Goal: Navigation & Orientation: Find specific page/section

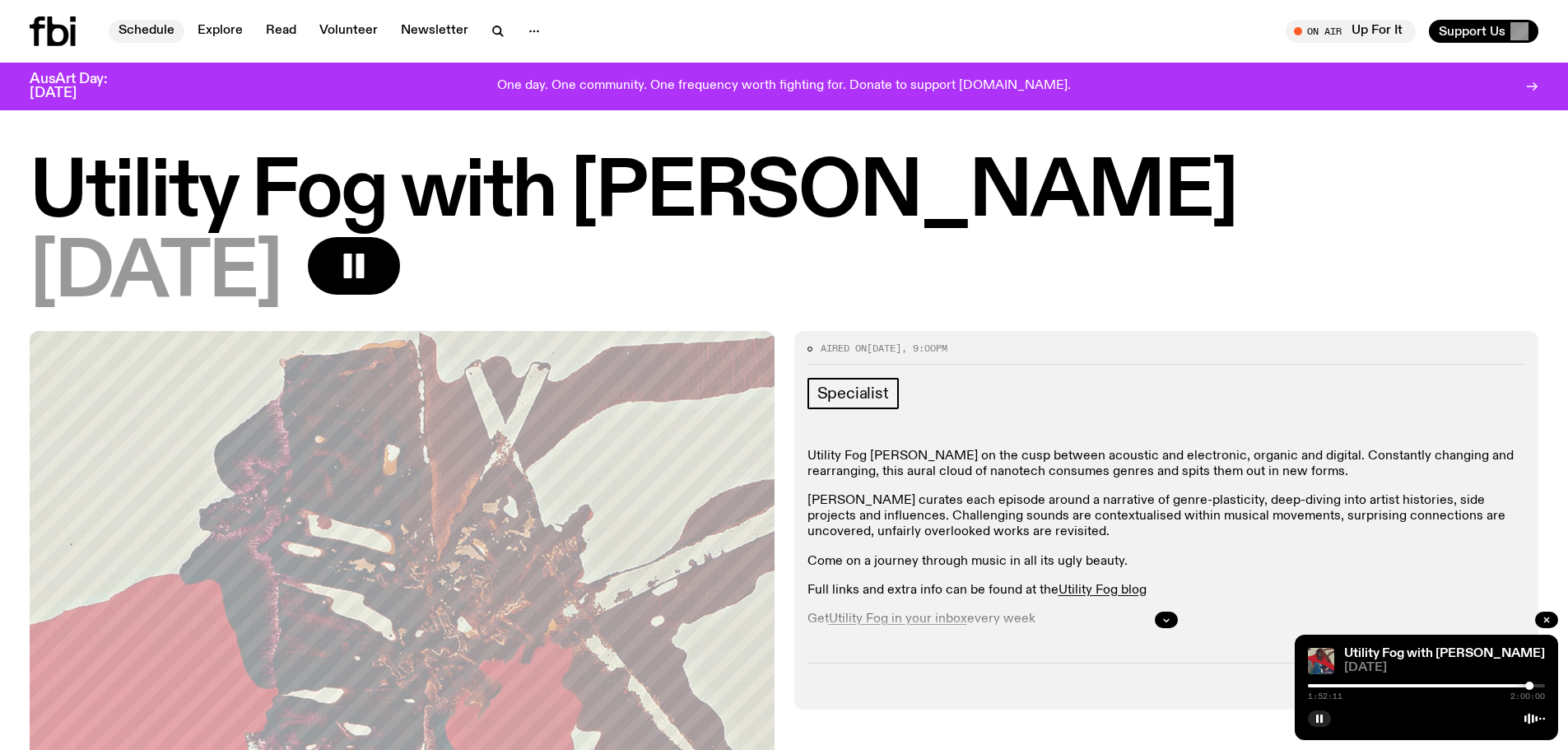
click at [149, 30] on link "Schedule" at bounding box center [146, 31] width 76 height 23
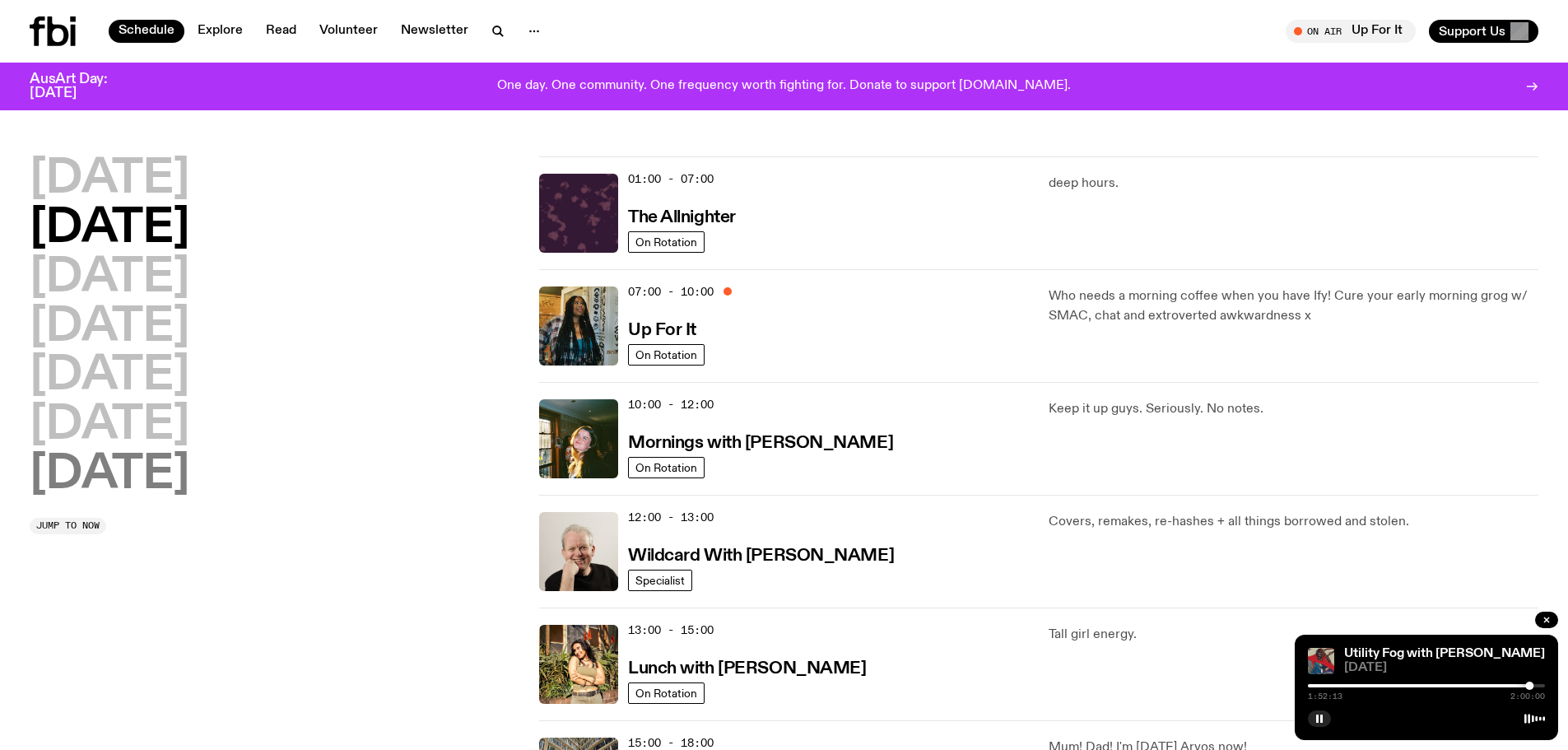
click at [144, 469] on h2 "[DATE]" at bounding box center [109, 474] width 159 height 46
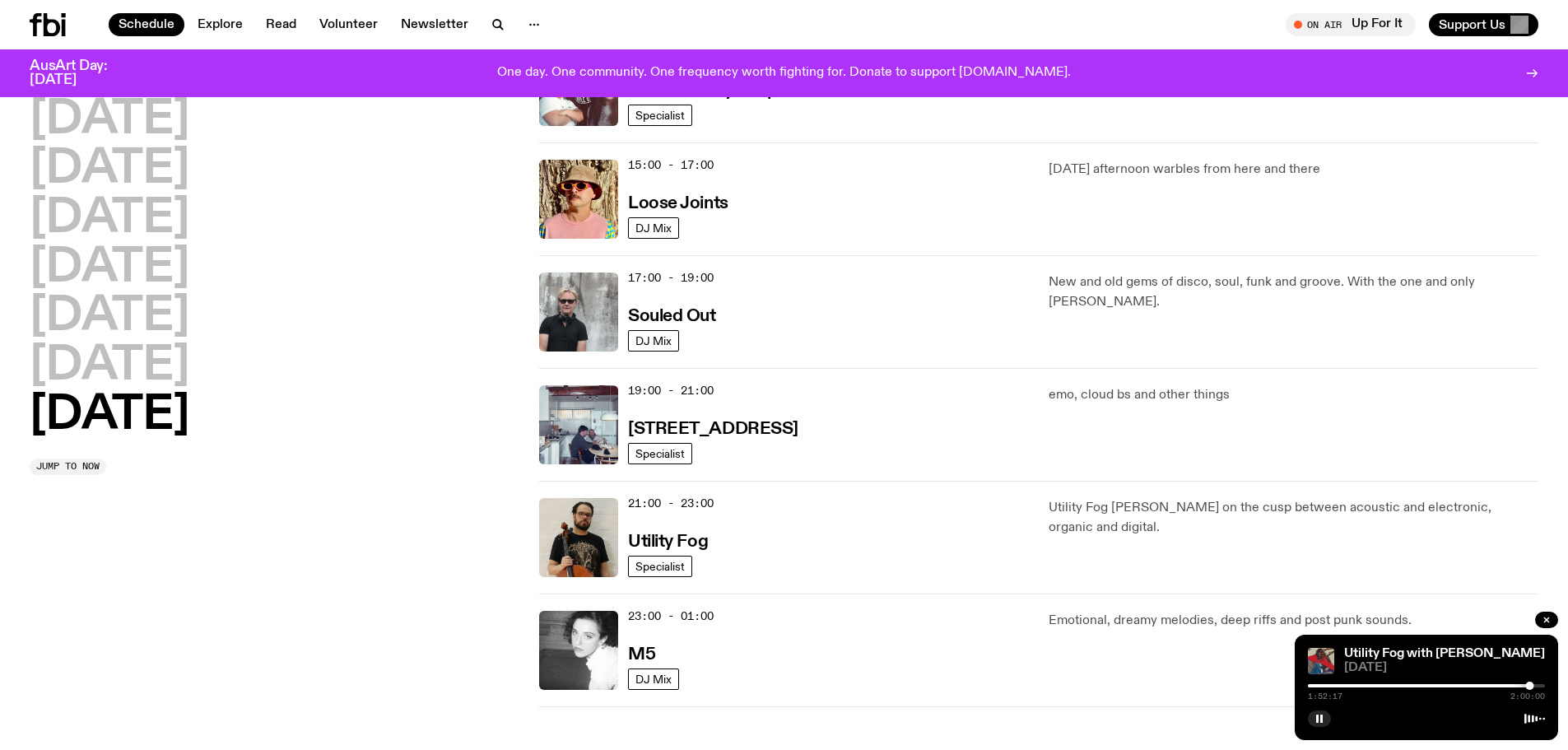
scroll to position [933, 0]
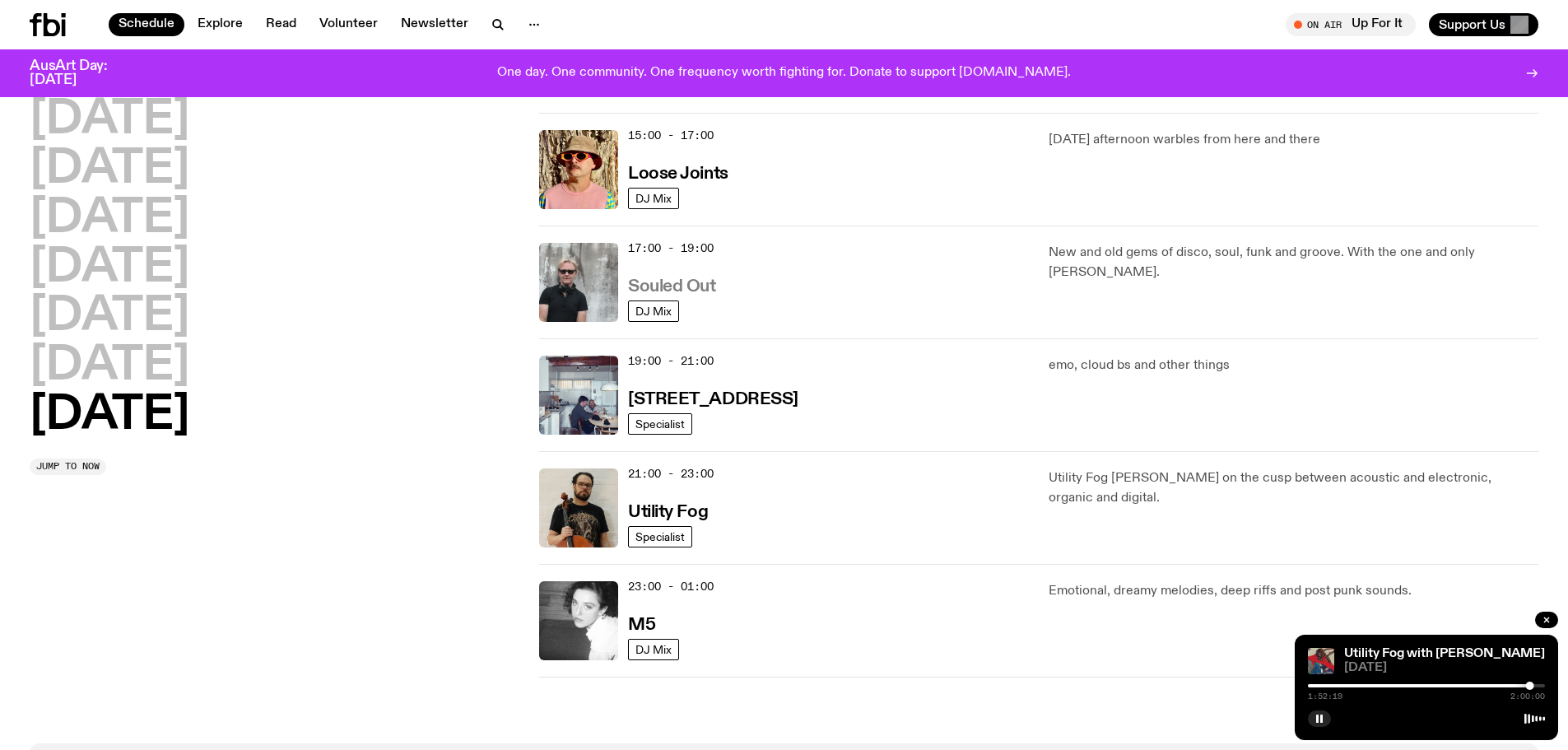
click at [698, 279] on h3 "Souled Out" at bounding box center [672, 287] width 89 height 18
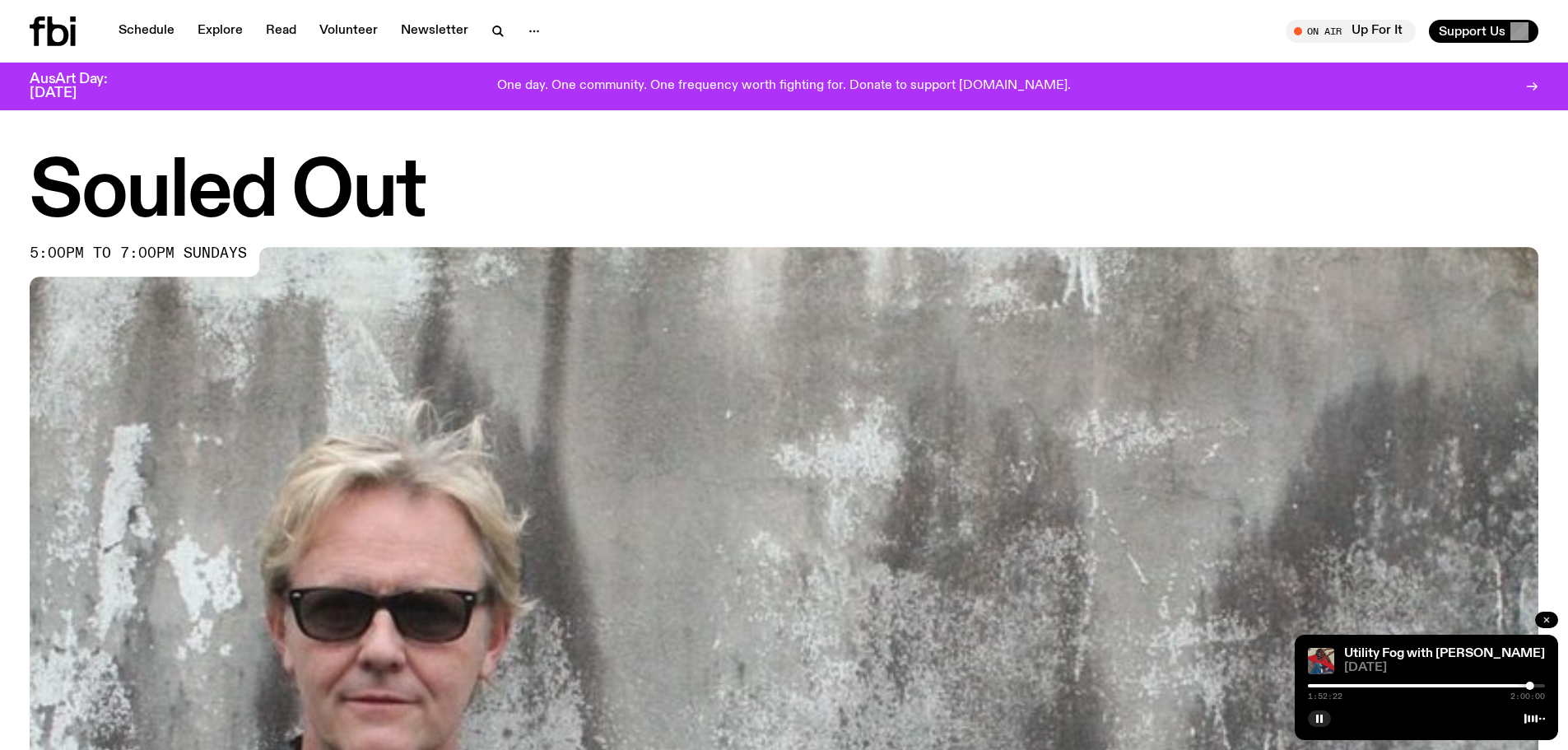
click at [1548, 618] on icon "button" at bounding box center [1545, 619] width 5 height 5
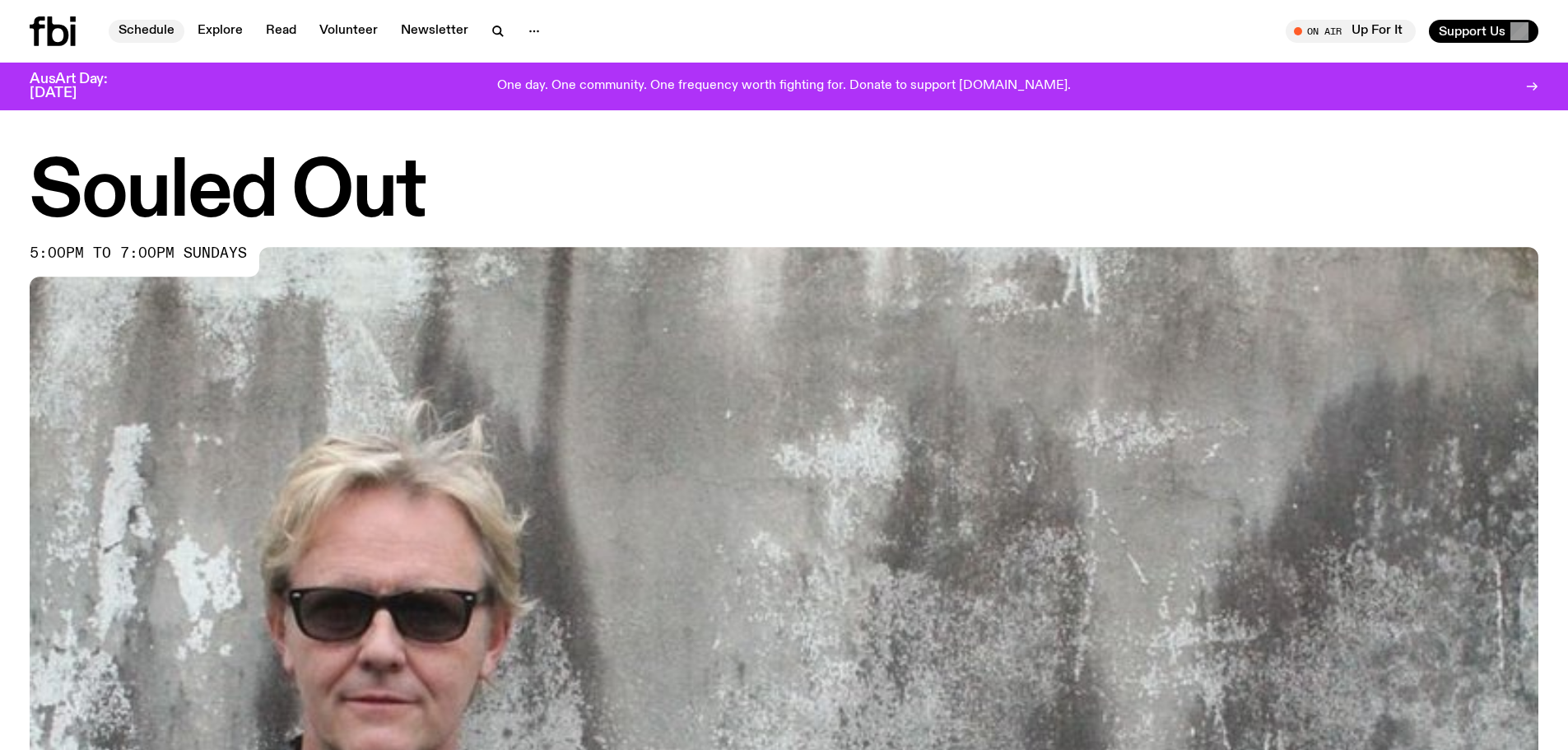
click at [144, 36] on link "Schedule" at bounding box center [146, 31] width 76 height 23
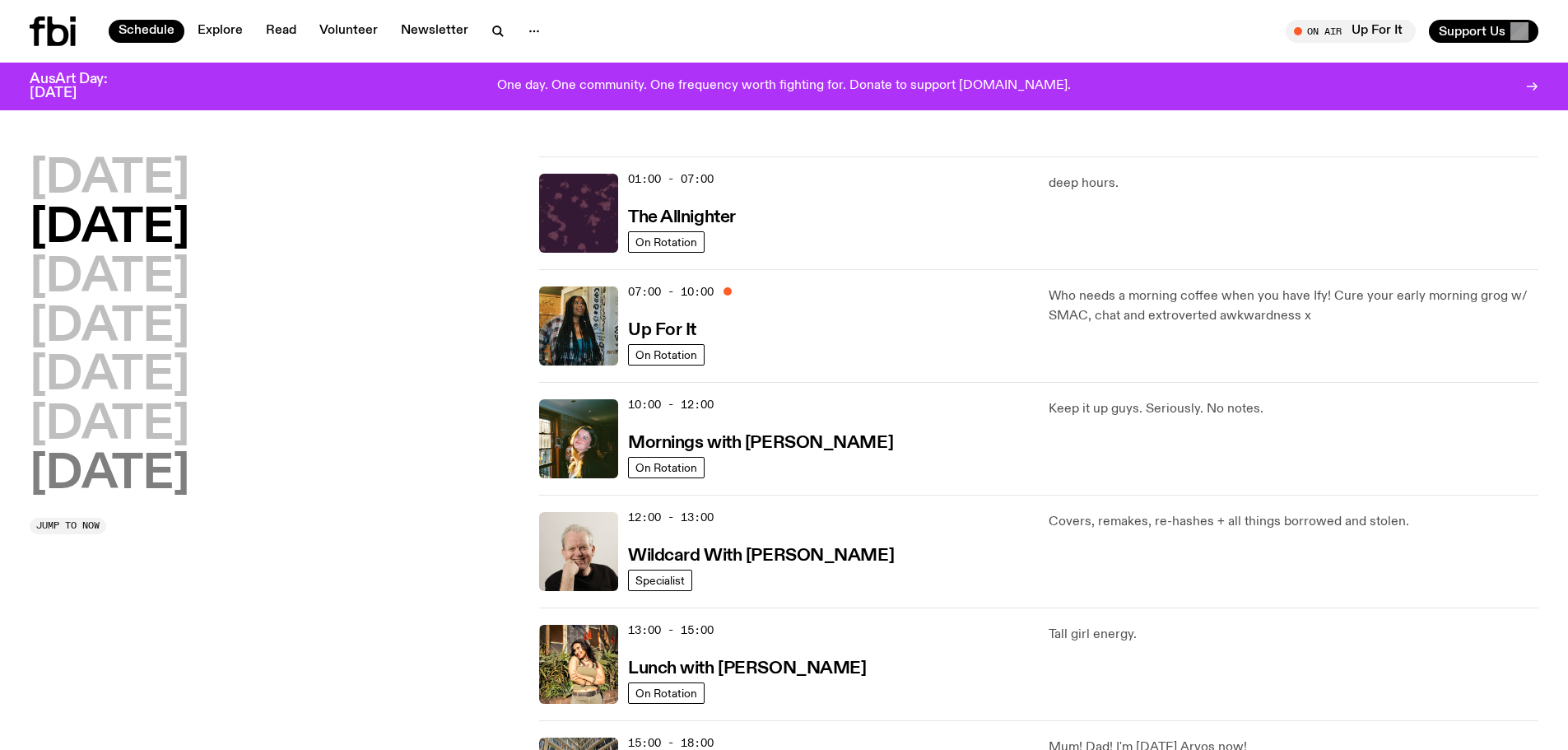
click at [134, 473] on h2 "[DATE]" at bounding box center [109, 474] width 159 height 46
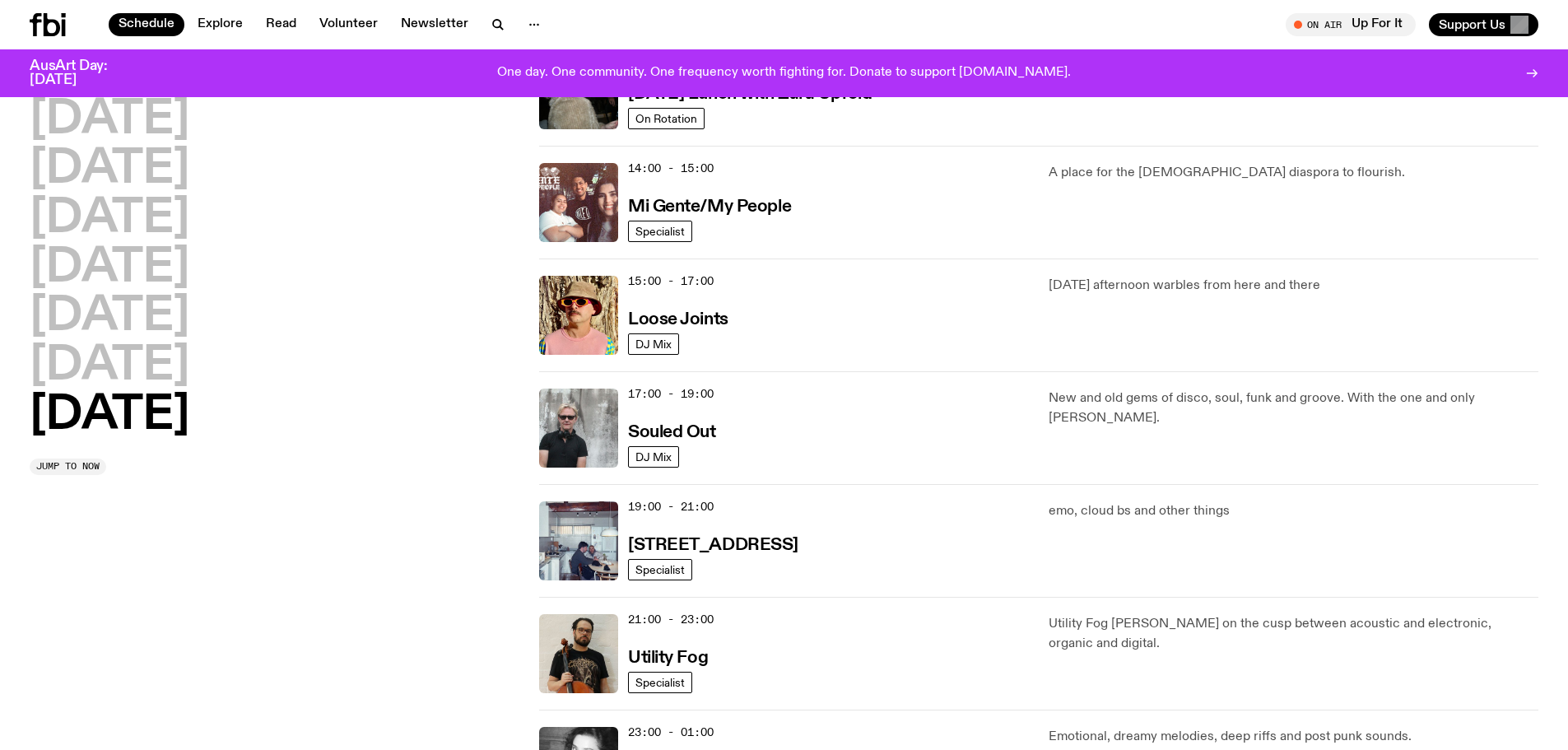
scroll to position [869, 0]
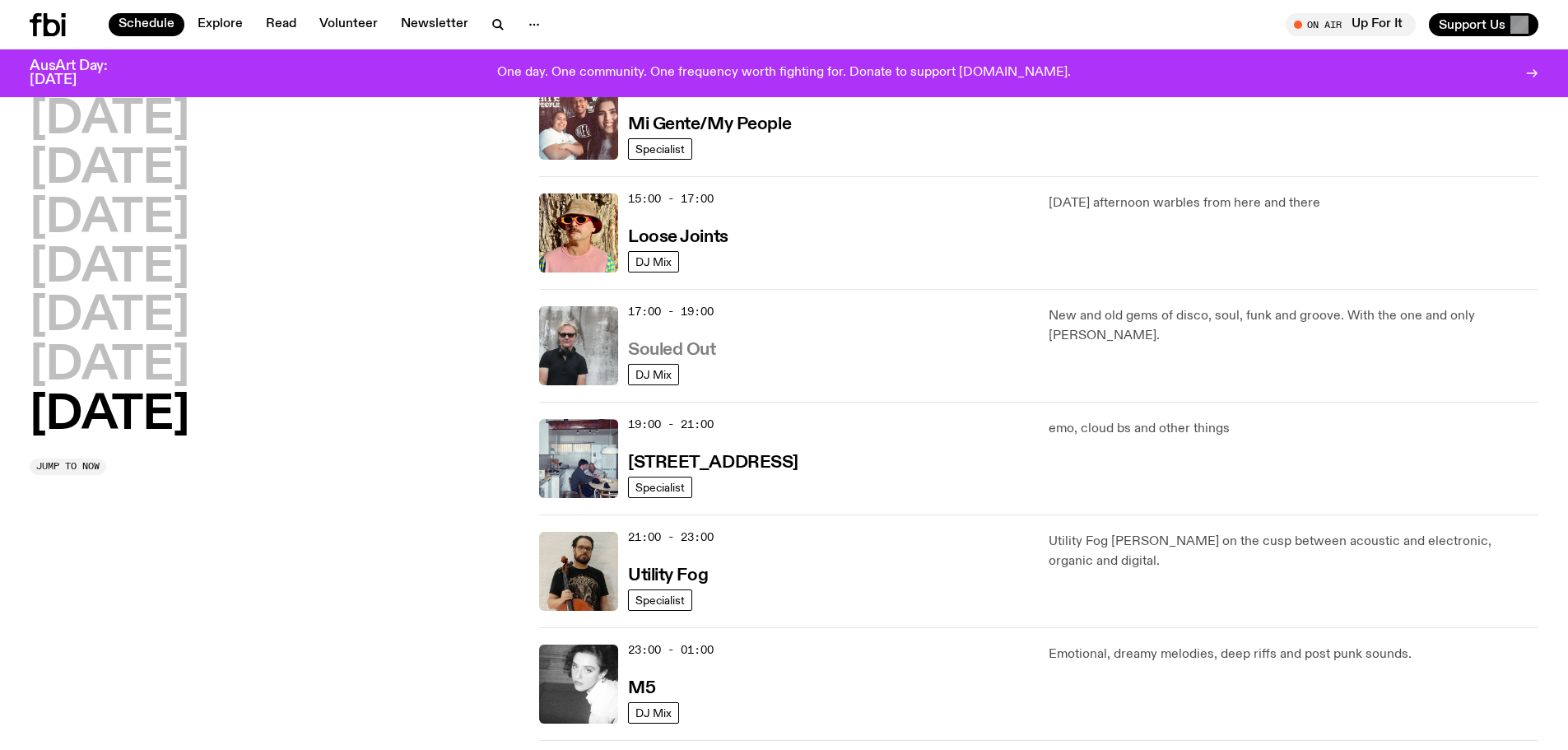
click at [699, 352] on h3 "Souled Out" at bounding box center [672, 350] width 89 height 18
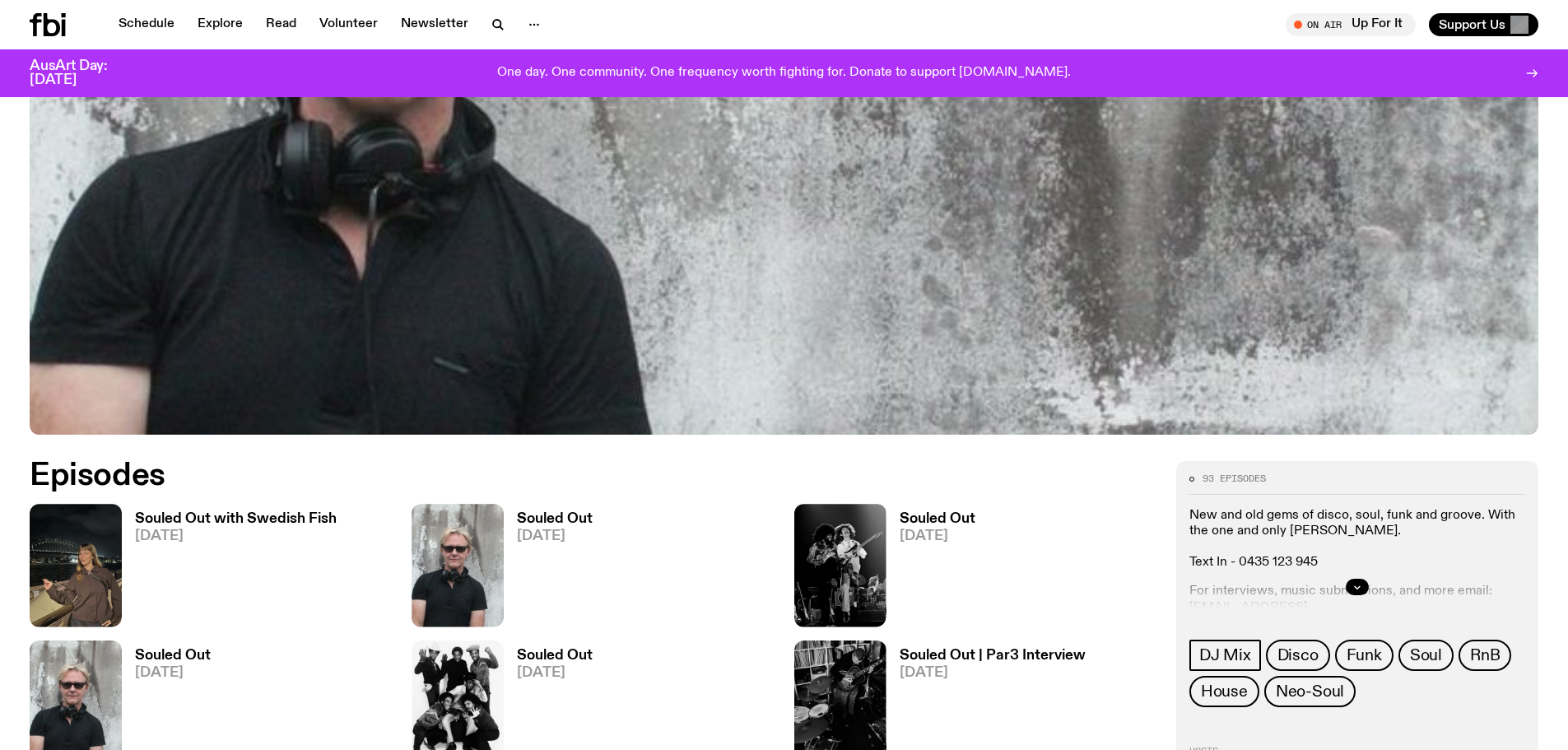
scroll to position [652, 0]
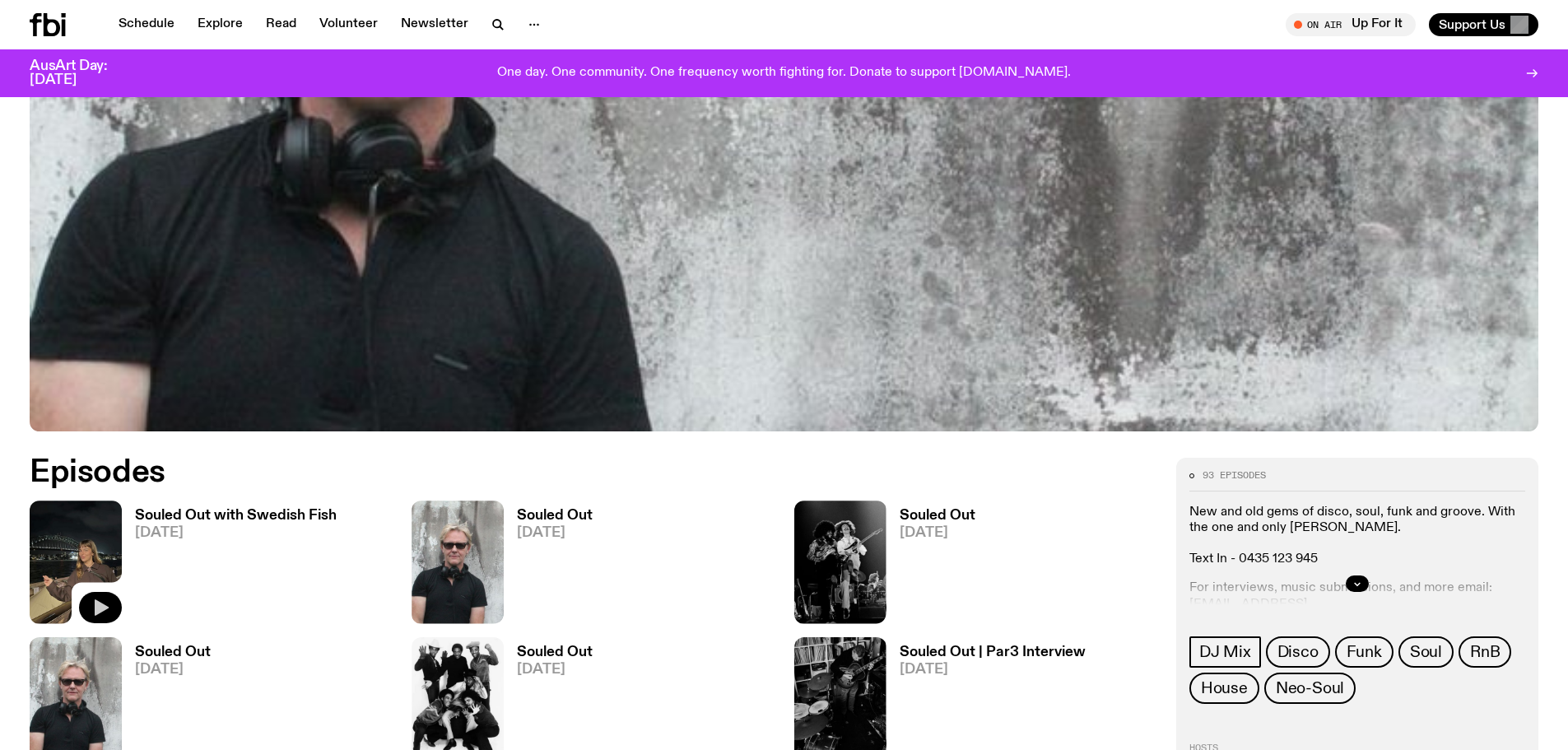
click at [101, 603] on icon "button" at bounding box center [101, 607] width 14 height 17
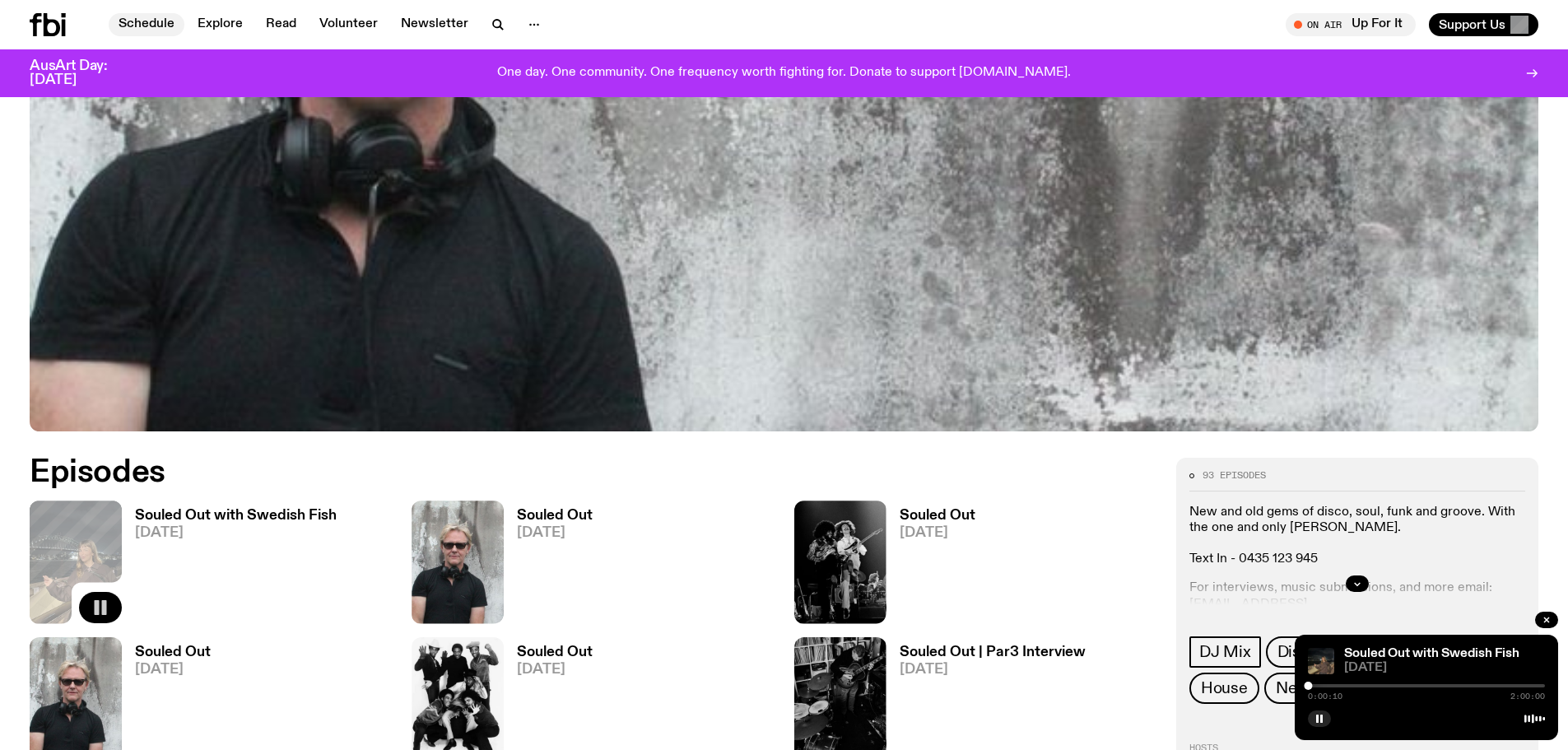
click at [162, 21] on link "Schedule" at bounding box center [146, 24] width 76 height 23
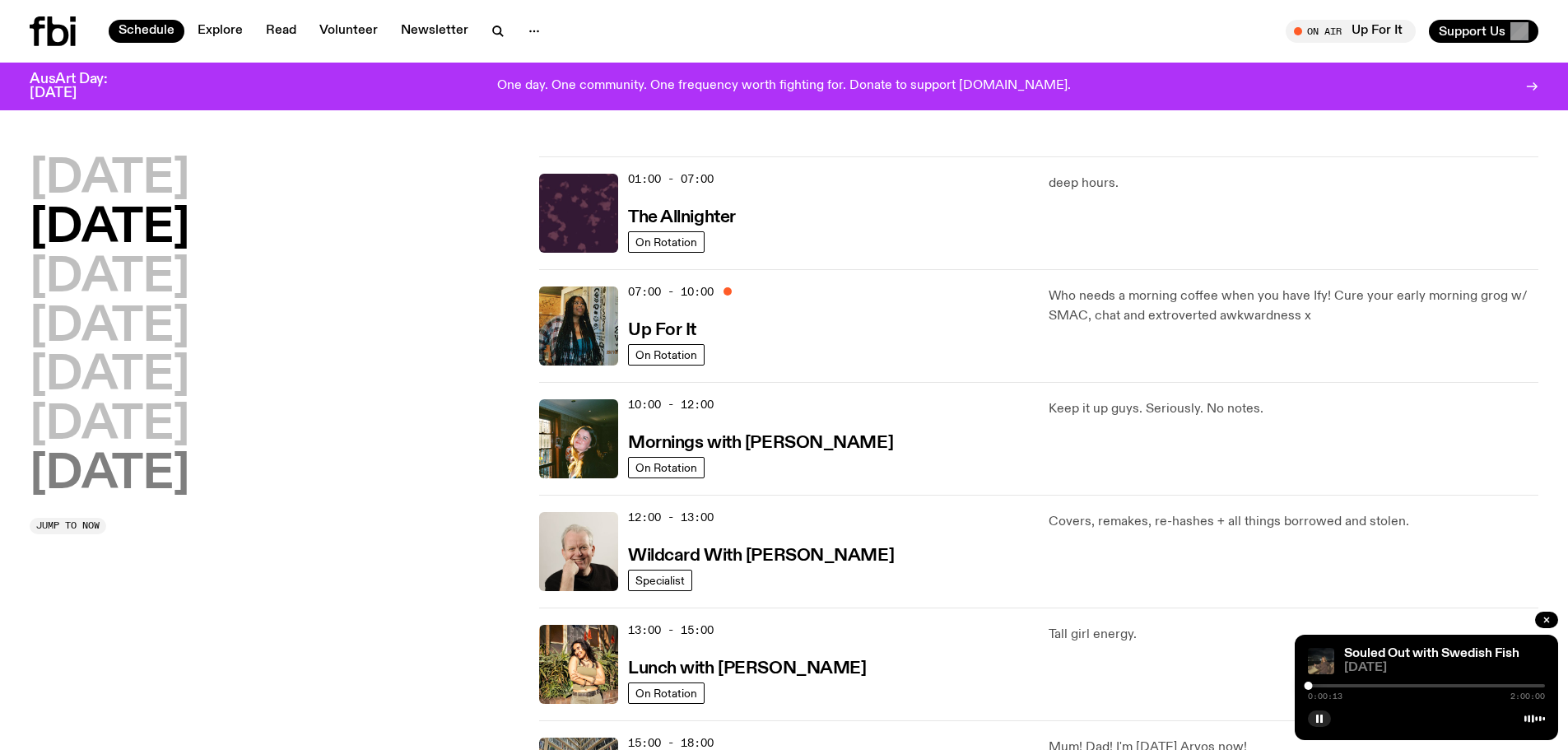
click at [183, 480] on h2 "[DATE]" at bounding box center [109, 474] width 159 height 46
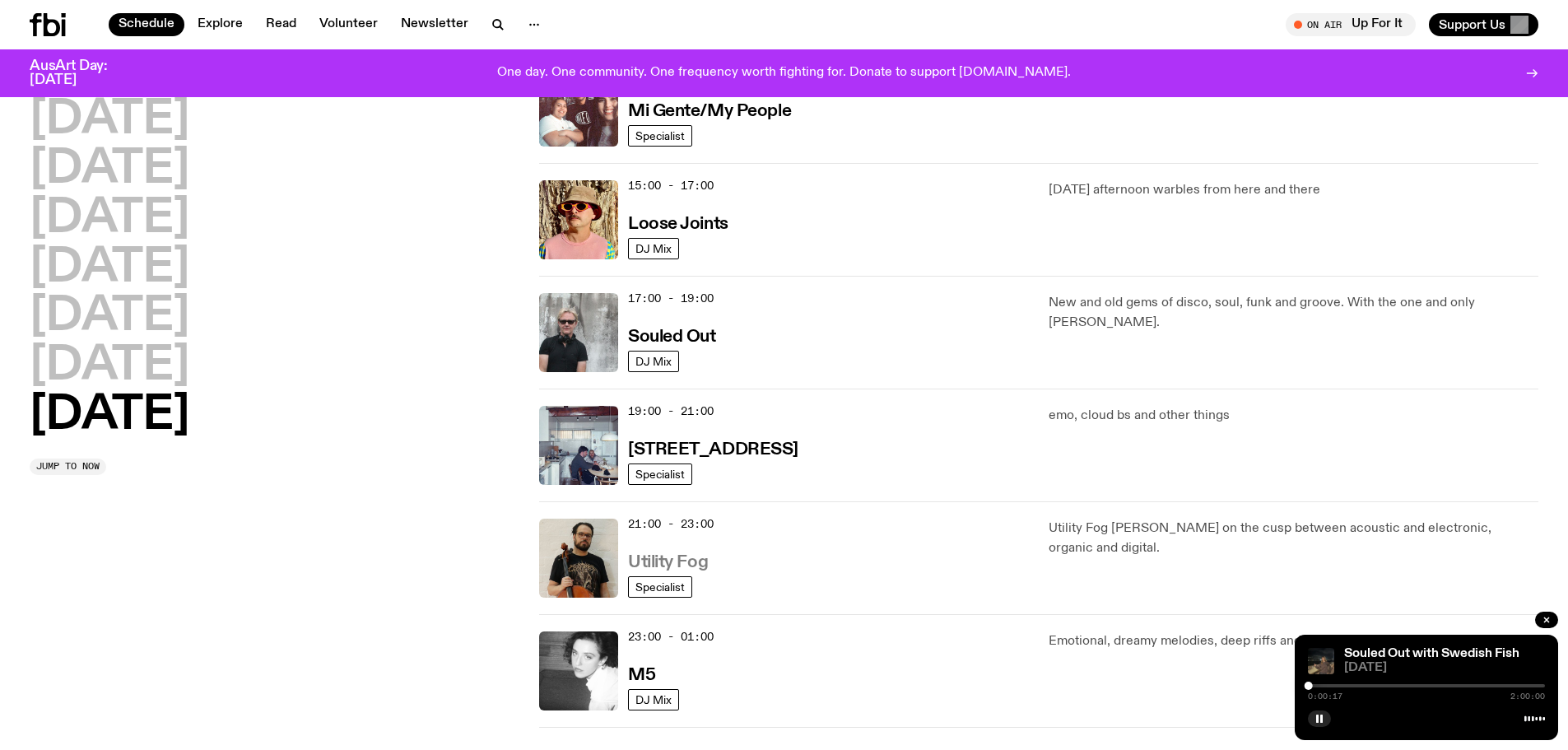
scroll to position [787, 0]
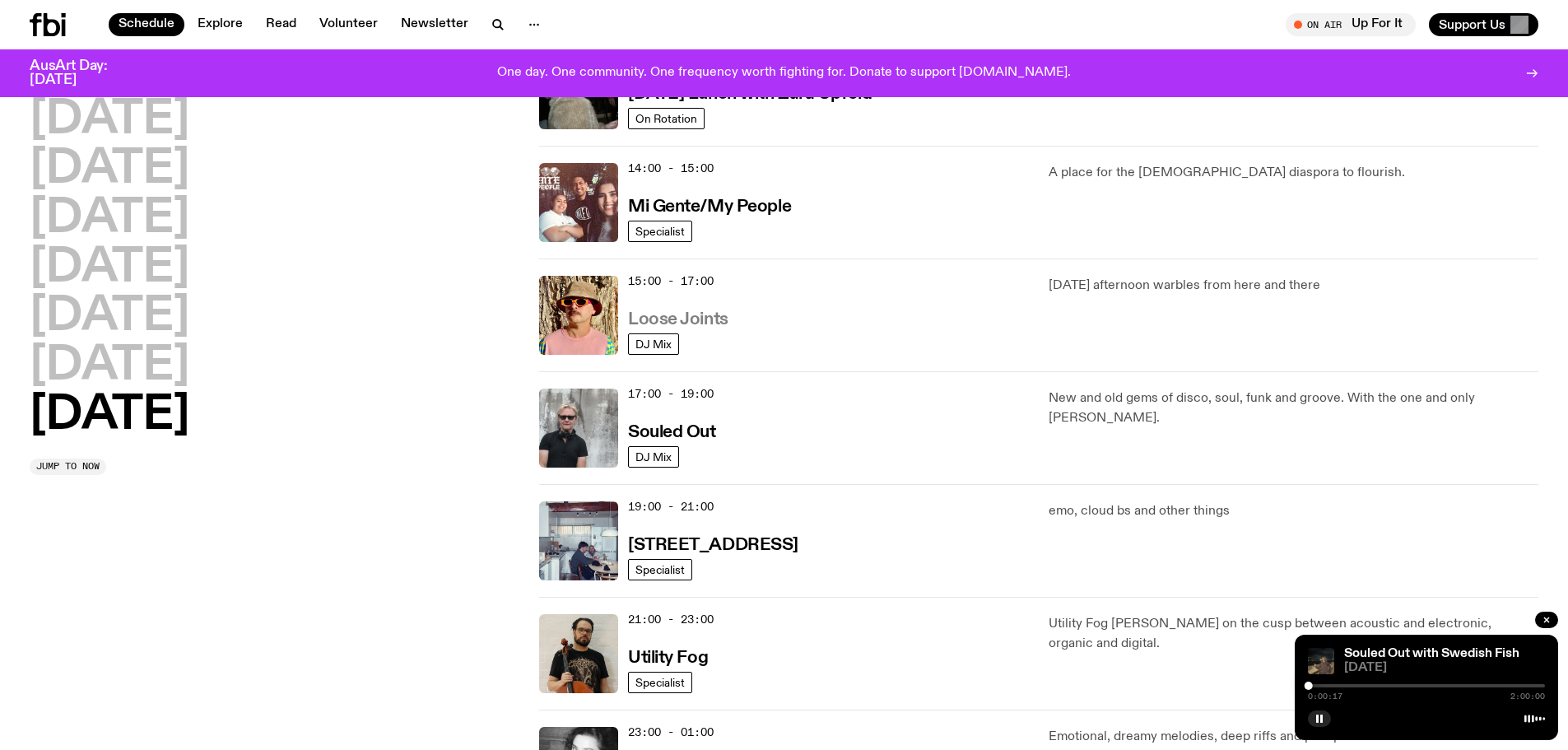
click at [716, 319] on h3 "Loose Joints" at bounding box center [678, 320] width 100 height 18
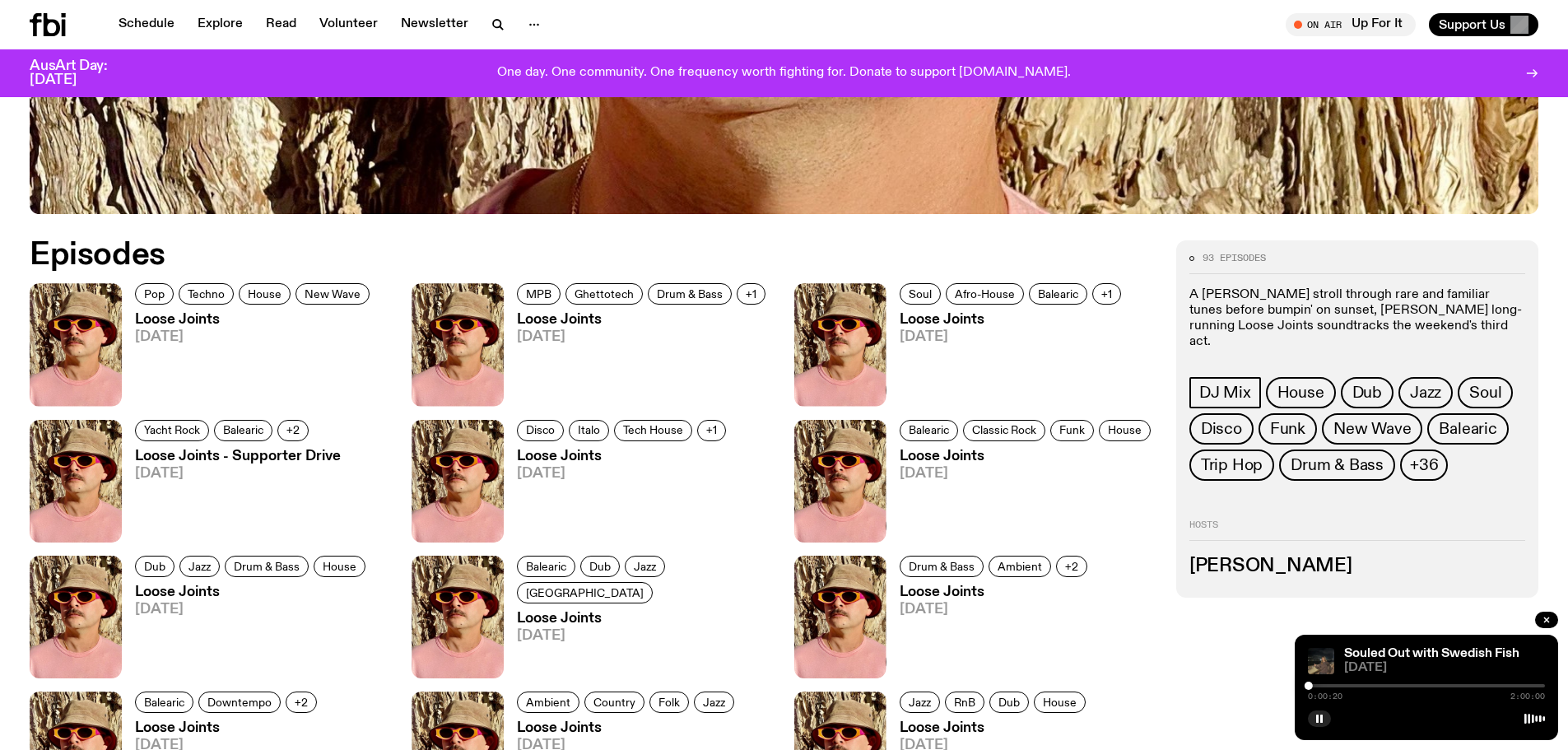
scroll to position [980, 0]
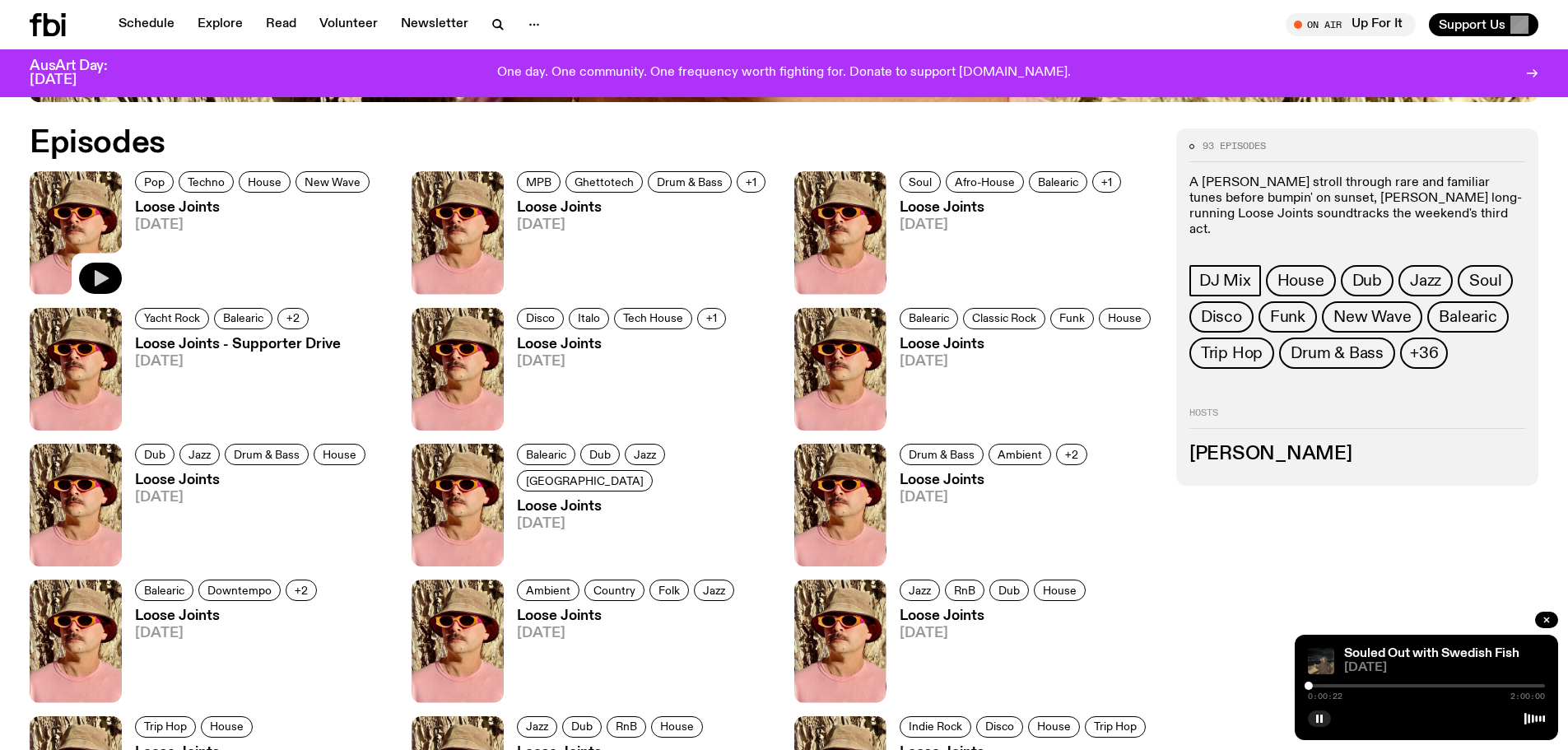
click at [101, 276] on icon "button" at bounding box center [101, 278] width 14 height 17
